Goal: Navigation & Orientation: Find specific page/section

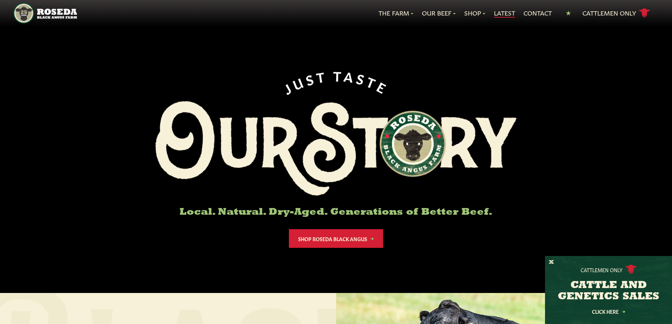
click at [510, 12] on link "Latest" at bounding box center [504, 12] width 21 height 9
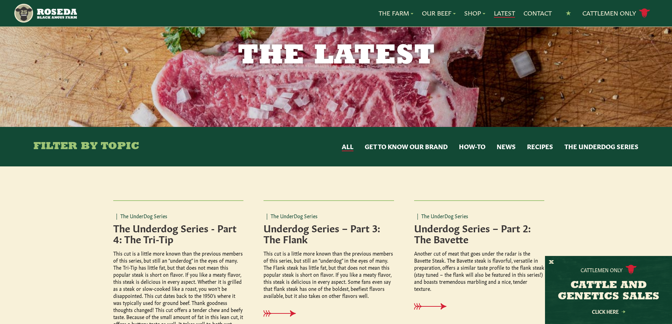
scroll to position [35, 0]
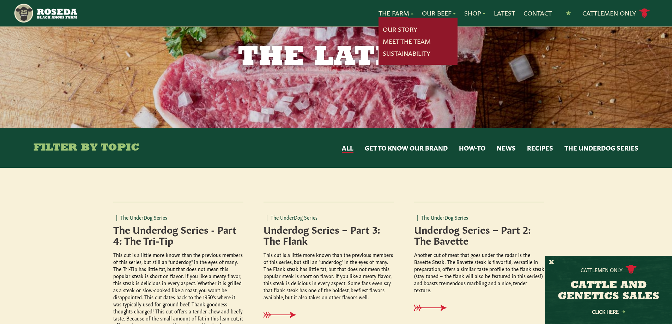
click at [386, 13] on link "The Farm" at bounding box center [395, 12] width 35 height 9
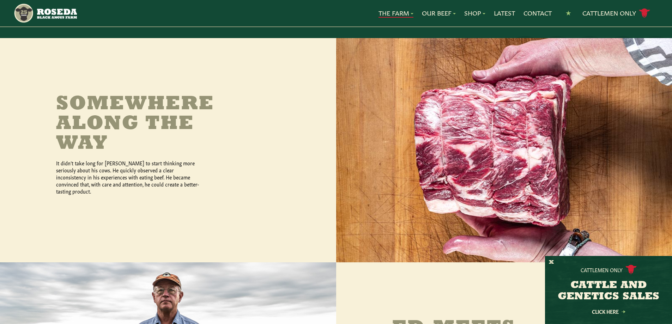
scroll to position [282, 0]
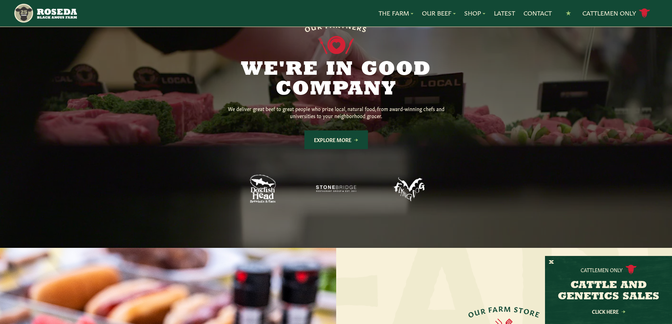
scroll to position [564, 0]
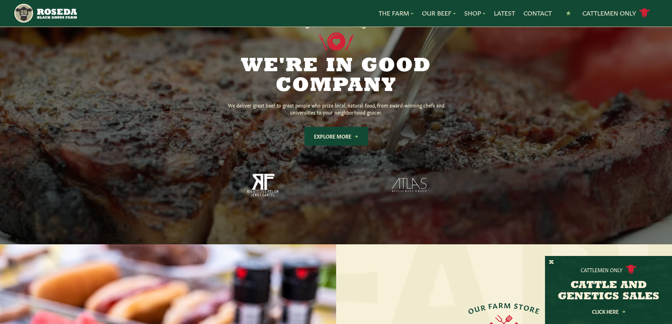
click at [340, 128] on link "Explore More" at bounding box center [335, 136] width 63 height 19
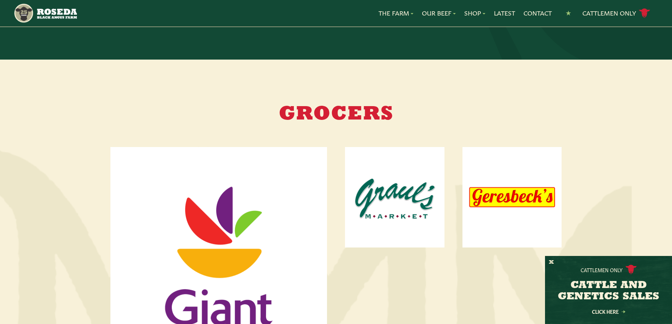
scroll to position [353, 0]
